Goal: Check status: Check status

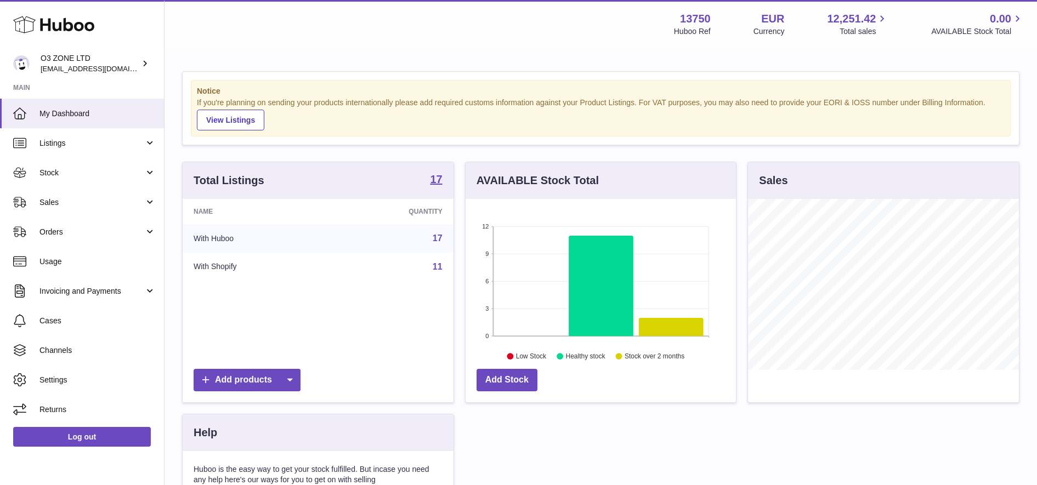
scroll to position [171, 270]
click at [78, 212] on link "Sales" at bounding box center [82, 202] width 164 height 30
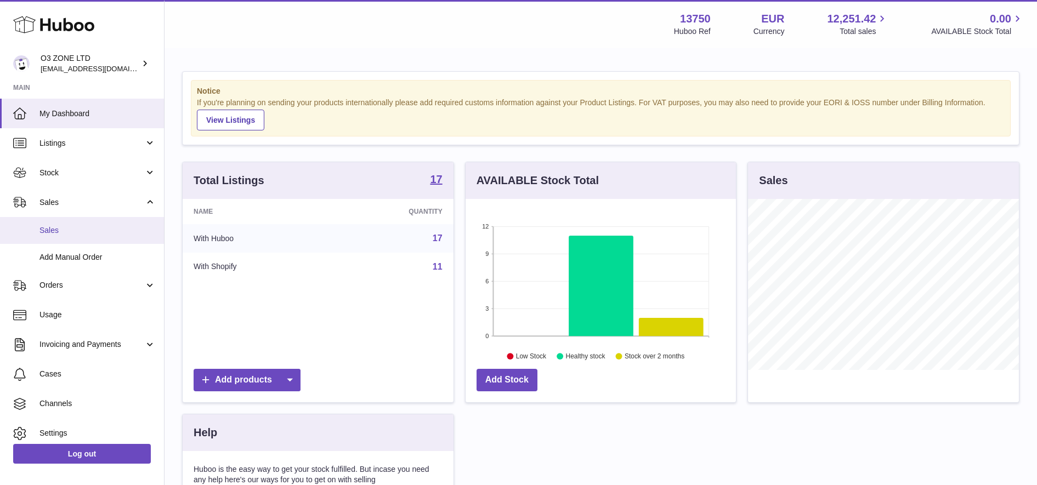
click at [92, 238] on link "Sales" at bounding box center [82, 230] width 164 height 27
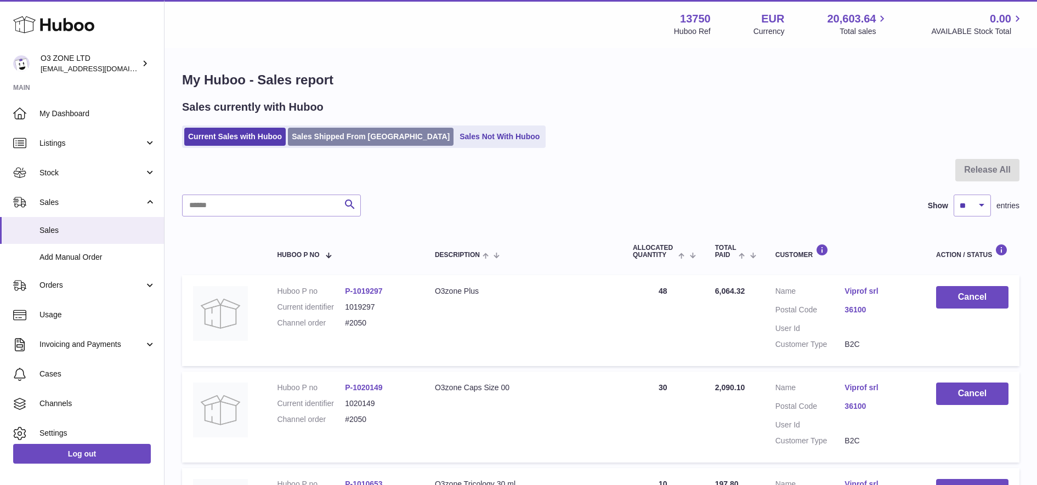
click at [333, 138] on link "Sales Shipped From [GEOGRAPHIC_DATA]" at bounding box center [371, 137] width 166 height 18
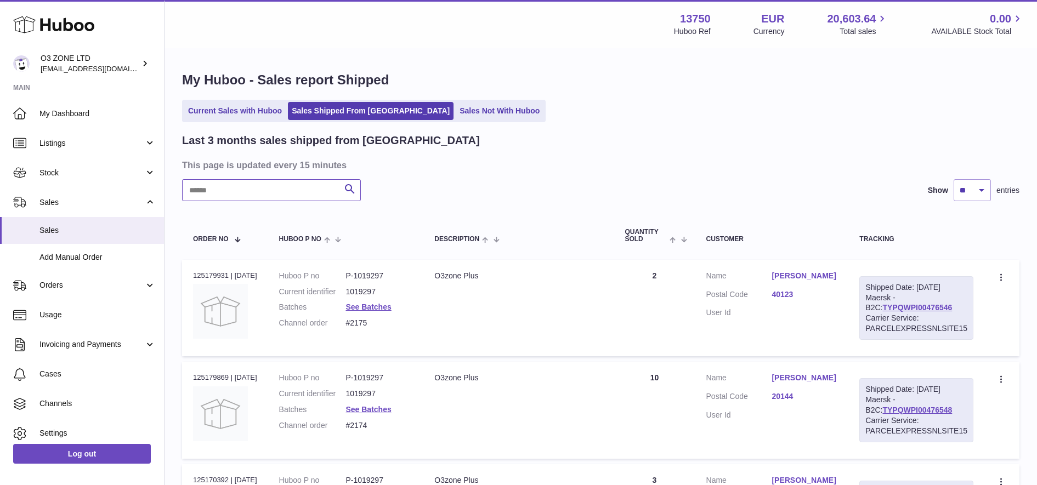
click at [268, 181] on input "text" at bounding box center [271, 190] width 179 height 22
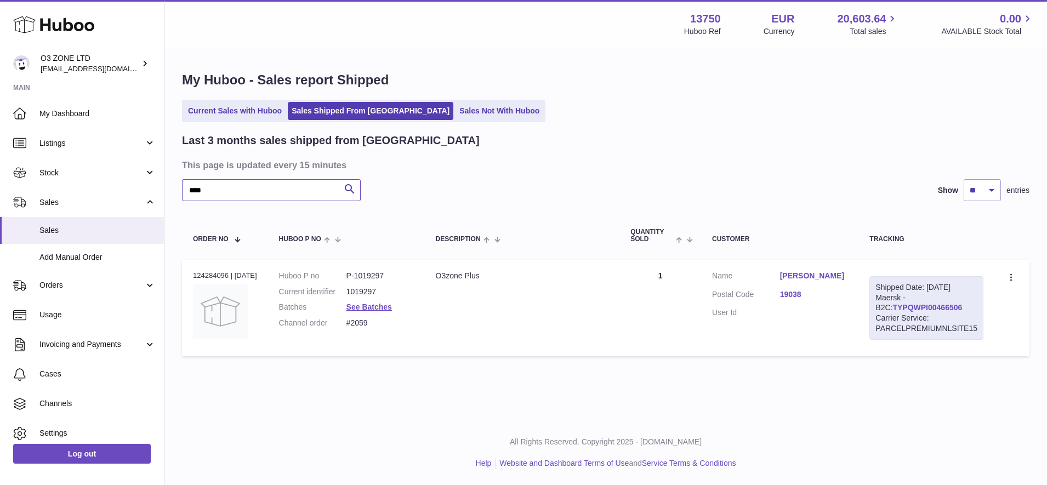
type input "****"
click at [924, 308] on link "TYPQWPI00466506" at bounding box center [927, 307] width 70 height 9
